Goal: Use online tool/utility: Utilize a website feature to perform a specific function

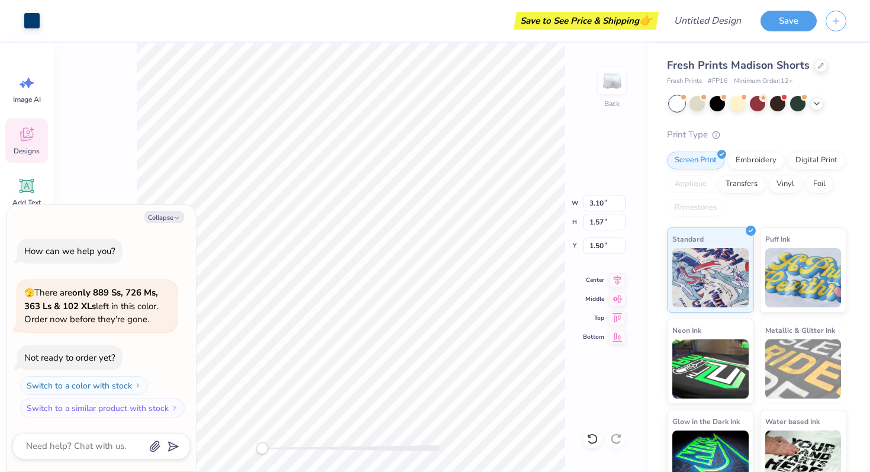
type textarea "x"
type input "0.49"
type input "0.46"
type input "1.52"
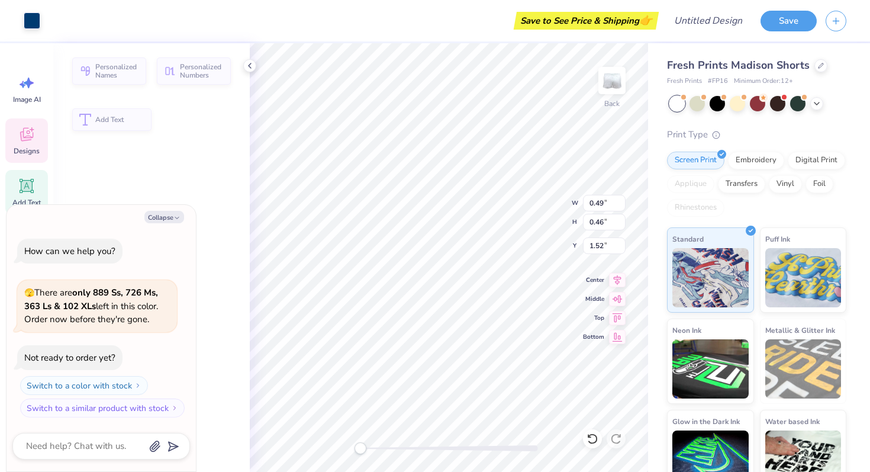
type textarea "x"
